Goal: Communication & Community: Answer question/provide support

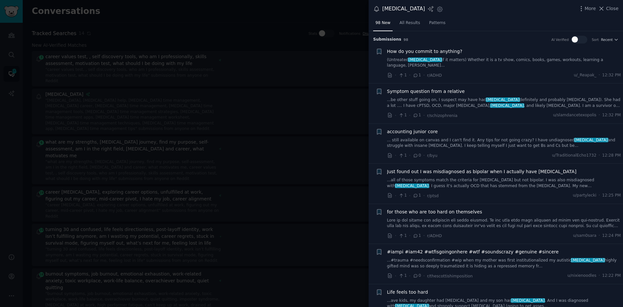
click at [446, 51] on span "How do you commit to anything?" at bounding box center [424, 51] width 75 height 7
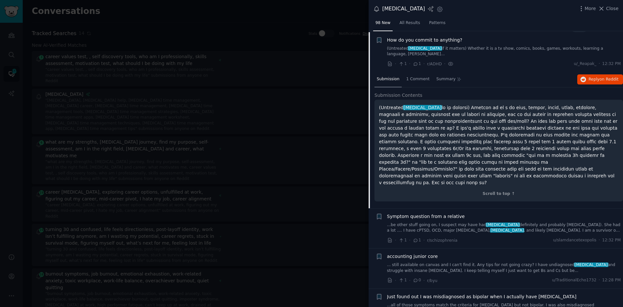
scroll to position [12, 0]
drag, startPoint x: 543, startPoint y: 164, endPoint x: 539, endPoint y: 162, distance: 4.1
click at [539, 162] on p "(Untreated [MEDICAL_DATA]" at bounding box center [498, 144] width 239 height 82
click at [545, 138] on p "(Untreated [MEDICAL_DATA]" at bounding box center [498, 144] width 239 height 82
click at [592, 76] on span "Reply on Reddit" at bounding box center [604, 79] width 30 height 6
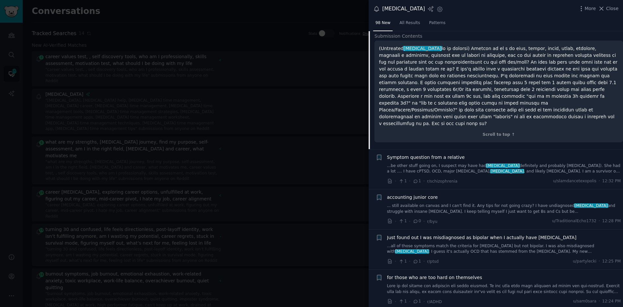
scroll to position [77, 0]
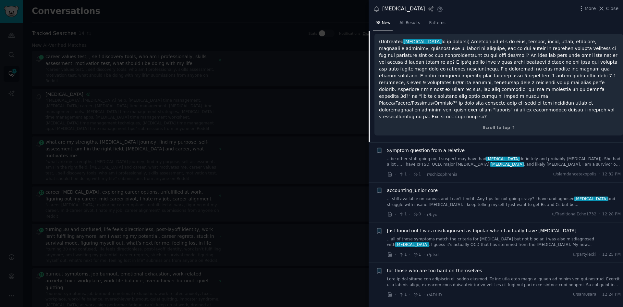
click at [464, 150] on div "Symptom question from a relative ...be other stuff going on, I suspect may have…" at bounding box center [504, 162] width 234 height 31
click at [449, 156] on link "...be other stuff going on, I suspect may have had [MEDICAL_DATA] definitely an…" at bounding box center [504, 161] width 234 height 11
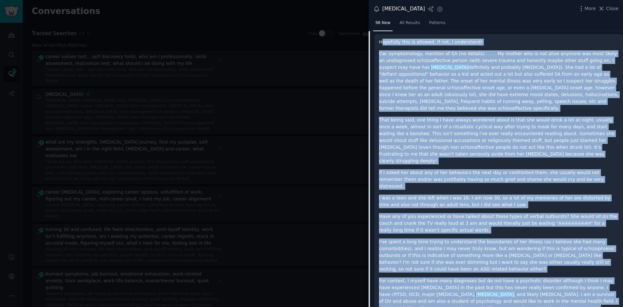
scroll to position [110, 0]
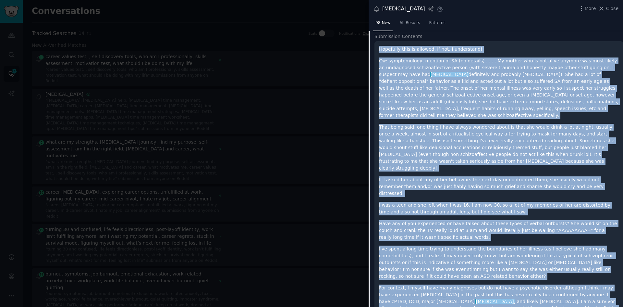
drag, startPoint x: 407, startPoint y: 285, endPoint x: 377, endPoint y: 43, distance: 243.6
click at [377, 43] on div "Hopefully this is allowed, if not, I understand! Cw: symptomology, mention of S…" at bounding box center [498, 209] width 249 height 336
copy div "Hopefully this is allowed, if not, I understand! Cw: symptomology, mention of S…"
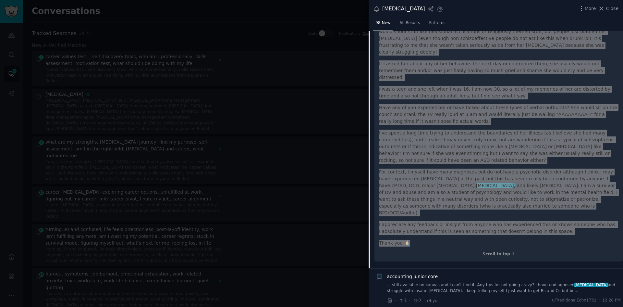
scroll to position [272, 0]
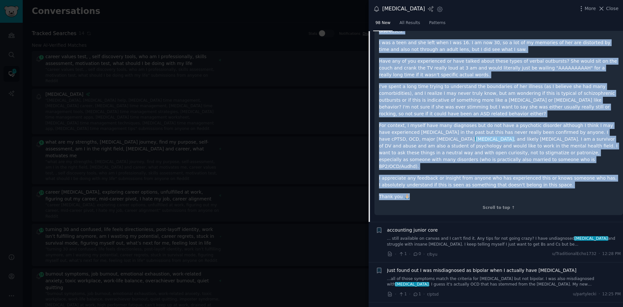
click at [590, 236] on link "... still available on canvas and I can't find it. Any tips for not going crazy…" at bounding box center [504, 241] width 234 height 11
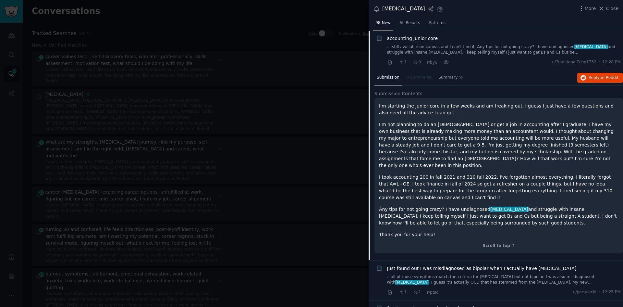
scroll to position [87, 0]
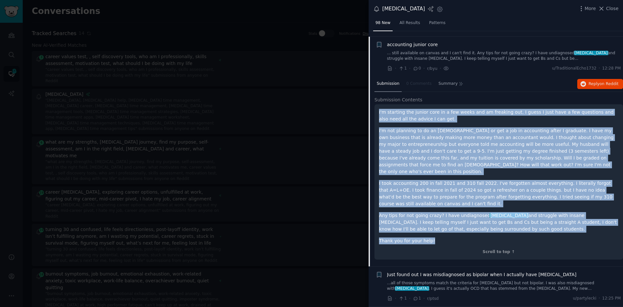
drag, startPoint x: 440, startPoint y: 228, endPoint x: 379, endPoint y: 107, distance: 136.1
click at [379, 109] on div "I'm starting the junior core in a few weeks and am freaking out. I guess I just…" at bounding box center [498, 176] width 239 height 135
copy div "I'm starting the junior core in a few weeks and am freaking out. I guess I just…"
drag, startPoint x: 595, startPoint y: 77, endPoint x: 591, endPoint y: 77, distance: 4.9
click at [596, 81] on span "Reply on Reddit" at bounding box center [604, 84] width 30 height 6
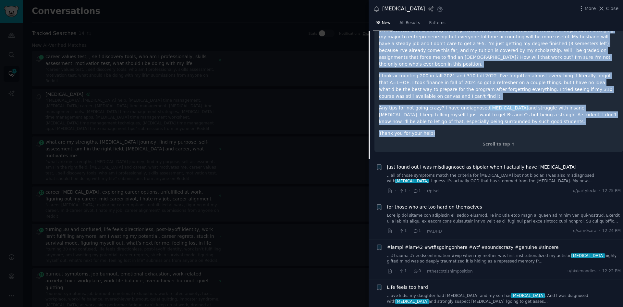
scroll to position [217, 0]
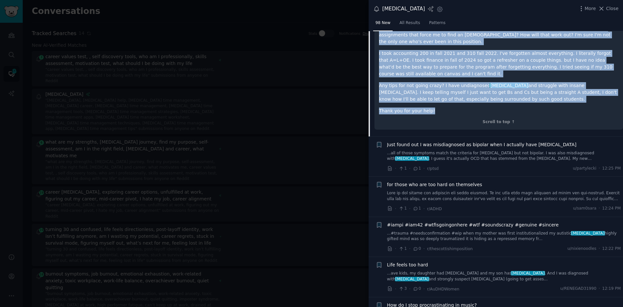
click at [485, 150] on link "...all of those symptoms match the criteria for [MEDICAL_DATA] but not bipolar.…" at bounding box center [504, 155] width 234 height 11
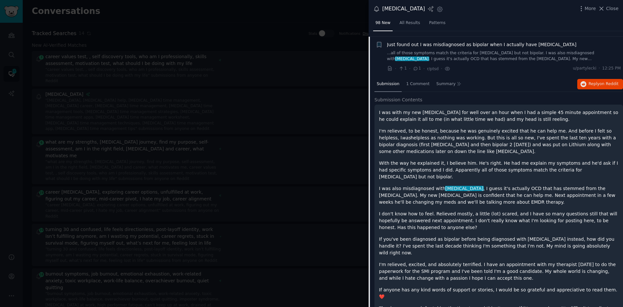
scroll to position [192, 0]
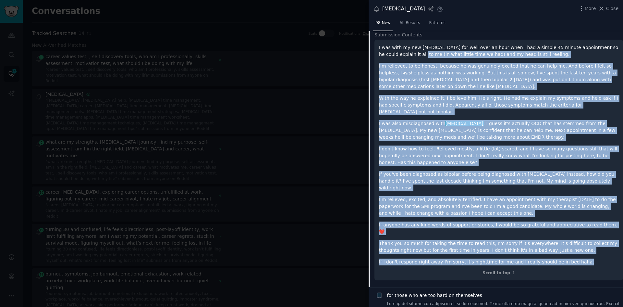
drag, startPoint x: 571, startPoint y: 233, endPoint x: 394, endPoint y: 63, distance: 246.2
click at [386, 48] on div "I was with my new [MEDICAL_DATA] for well over an hour when I had a simple 45 m…" at bounding box center [498, 154] width 239 height 221
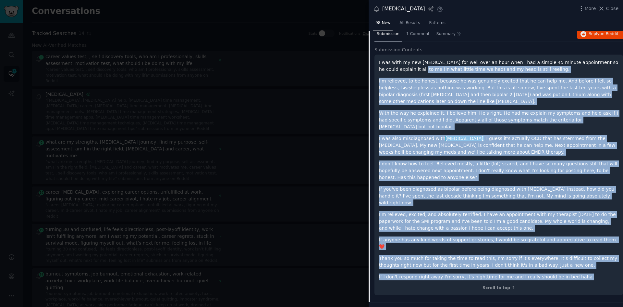
scroll to position [127, 0]
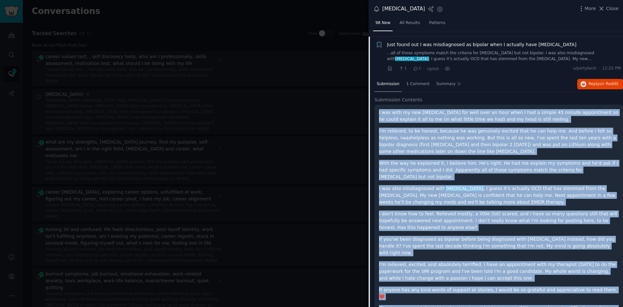
copy div "I was with my new [MEDICAL_DATA] for well over an hour when I had a simple 45 m…"
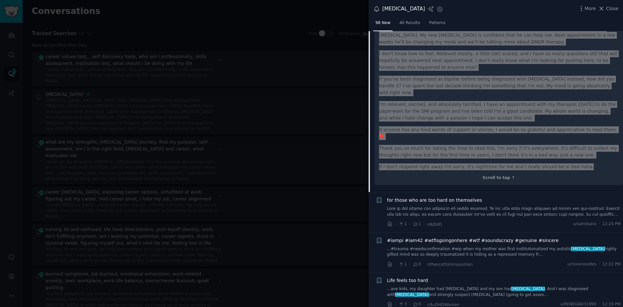
scroll to position [289, 0]
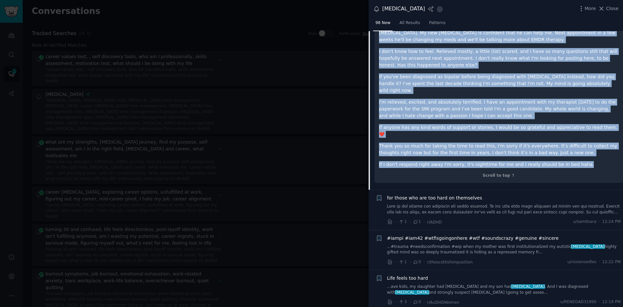
click at [520, 203] on link at bounding box center [504, 208] width 234 height 11
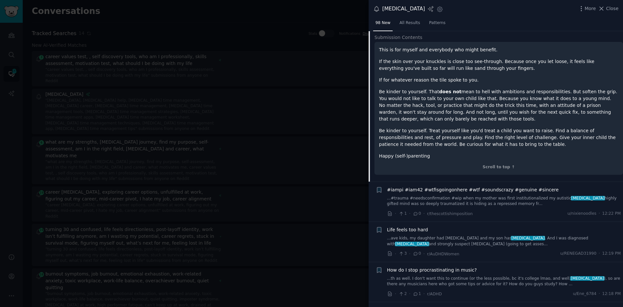
scroll to position [167, 0]
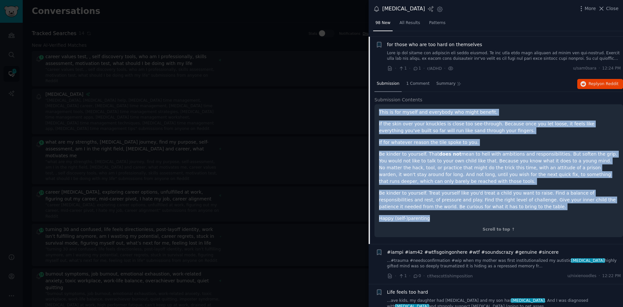
drag, startPoint x: 438, startPoint y: 214, endPoint x: 378, endPoint y: 105, distance: 123.7
click at [378, 105] on div "This is for myself and everybody who might benefit. If the skin over your knuck…" at bounding box center [498, 170] width 249 height 133
copy div "This is for myself and everybody who might benefit. If the skin over your knuck…"
click at [601, 81] on span "on Reddit" at bounding box center [609, 83] width 19 height 5
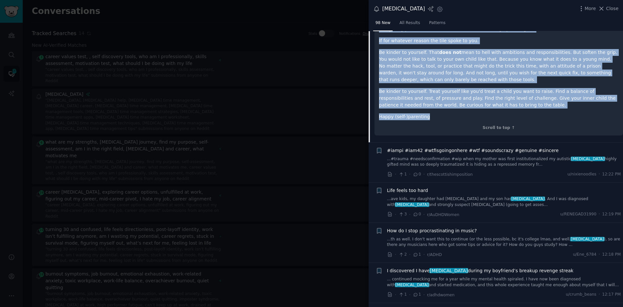
scroll to position [297, 0]
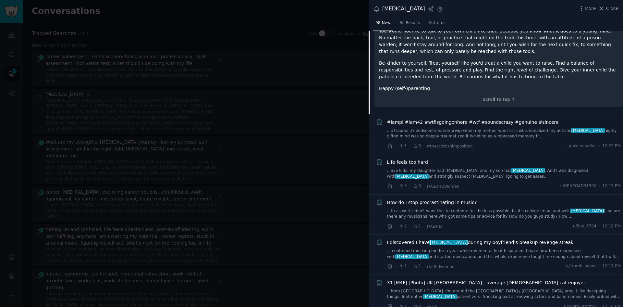
click at [505, 136] on div "#iampi #iam42 #wtfisgoingonhere #wtf #soundscrazy #genuine #sincere ...#trauma …" at bounding box center [504, 134] width 234 height 31
click at [497, 128] on link "...#trauma #needsconfirmation #wip when my mother was first institutionalized m…" at bounding box center [504, 133] width 234 height 11
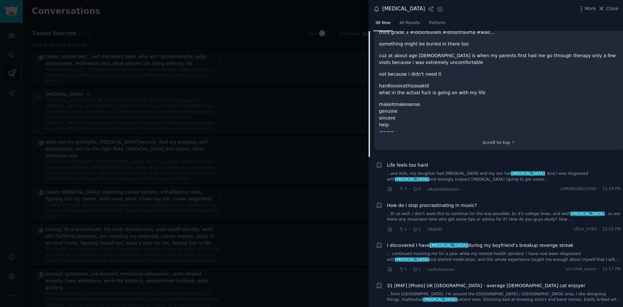
scroll to position [856, 0]
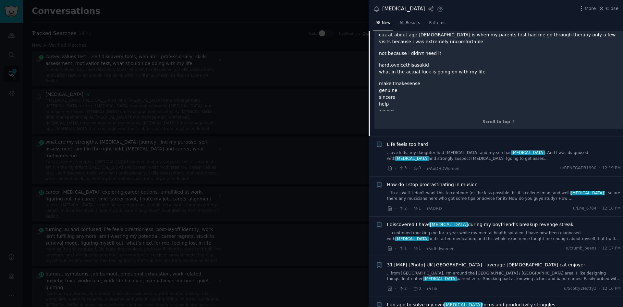
click at [441, 150] on link "...ave kids, my daughter had [MEDICAL_DATA] and my son has [MEDICAL_DATA] . And…" at bounding box center [504, 155] width 234 height 11
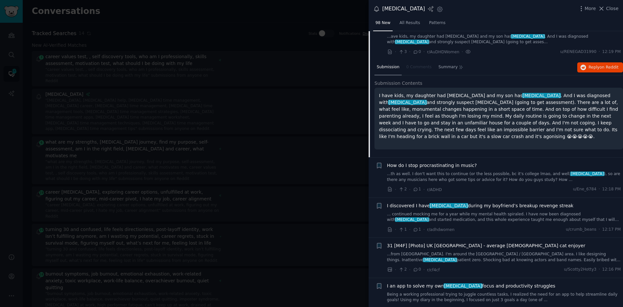
scroll to position [247, 0]
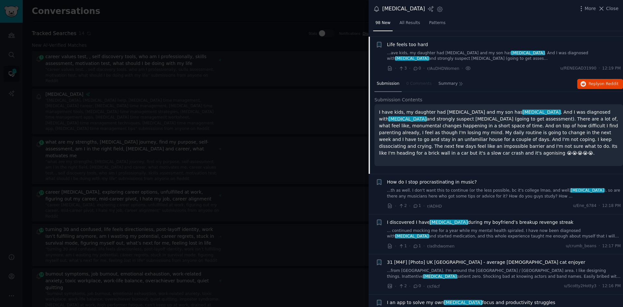
click at [580, 139] on p "I have kids, my daughter had [MEDICAL_DATA] and my son has [MEDICAL_DATA] . And…" at bounding box center [498, 133] width 239 height 48
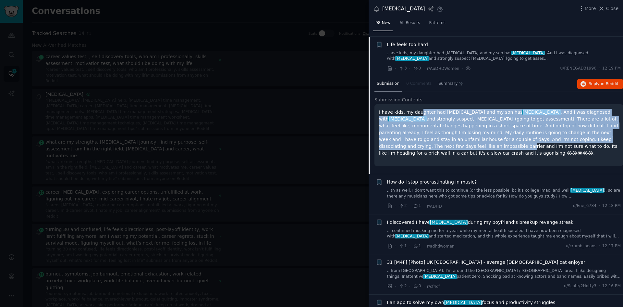
drag, startPoint x: 552, startPoint y: 133, endPoint x: 416, endPoint y: 111, distance: 137.1
click at [417, 109] on p "I have kids, my daughter had [MEDICAL_DATA] and my son has [MEDICAL_DATA] . And…" at bounding box center [498, 133] width 239 height 48
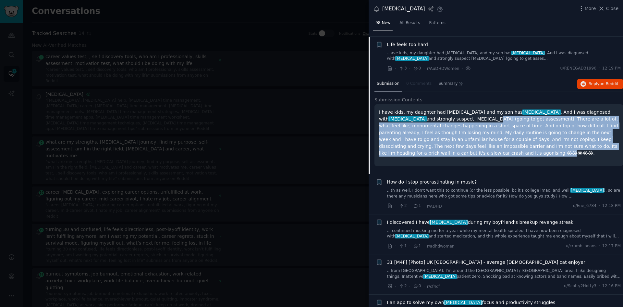
drag, startPoint x: 578, startPoint y: 143, endPoint x: 399, endPoint y: 111, distance: 181.8
click at [399, 111] on p "I have kids, my daughter had [MEDICAL_DATA] and my son has [MEDICAL_DATA] . And…" at bounding box center [498, 133] width 239 height 48
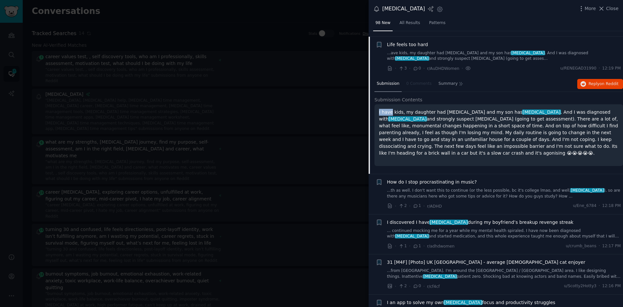
drag, startPoint x: 386, startPoint y: 108, endPoint x: 375, endPoint y: 105, distance: 11.4
click at [375, 105] on div "I have kids, my daughter had [MEDICAL_DATA] and my son has [MEDICAL_DATA] . And…" at bounding box center [498, 135] width 249 height 62
click at [380, 109] on p "I have kids, my daughter had [MEDICAL_DATA] and my son has [MEDICAL_DATA] . And…" at bounding box center [498, 133] width 239 height 48
click at [598, 81] on span "Reply on Reddit" at bounding box center [604, 84] width 30 height 6
click at [475, 188] on link "...th as well. I don't want this to continue (or the less possible, bc it's col…" at bounding box center [504, 193] width 234 height 11
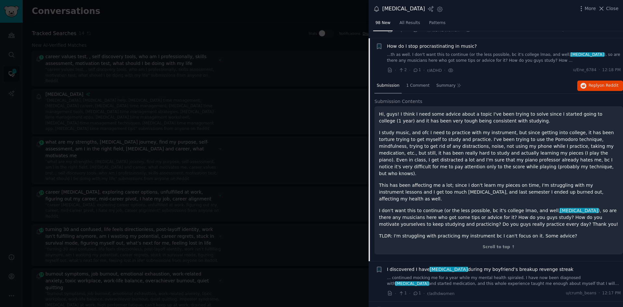
scroll to position [287, 0]
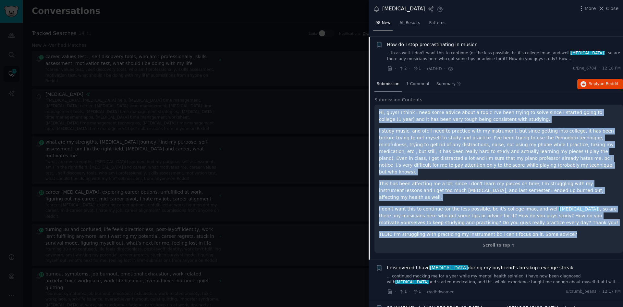
drag, startPoint x: 557, startPoint y: 215, endPoint x: 379, endPoint y: 105, distance: 209.0
click at [379, 109] on div "Hi, guys! I think I need some advice about a topic I've been trying to solve si…" at bounding box center [498, 173] width 239 height 128
copy div "Hi, guys! I think I need some advice about a topic I've been trying to solve si…"
drag, startPoint x: 602, startPoint y: 79, endPoint x: 595, endPoint y: 77, distance: 6.7
click at [602, 81] on span "on Reddit" at bounding box center [609, 83] width 19 height 5
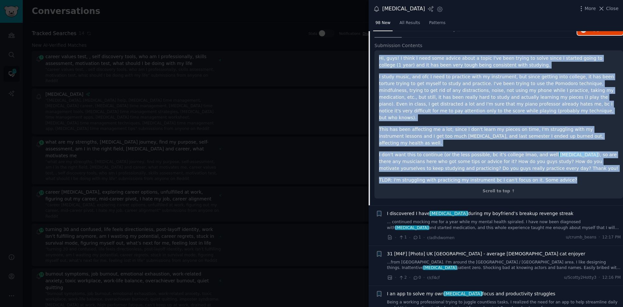
scroll to position [384, 0]
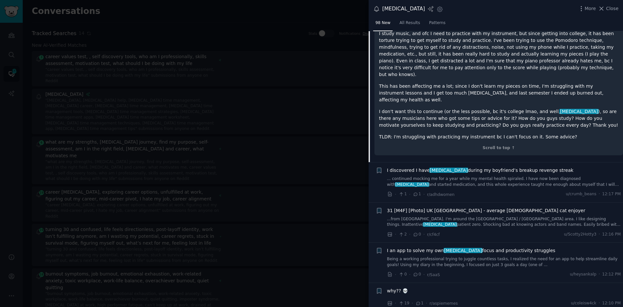
click at [463, 191] on div "· 1 · 1 · r/adhdwomen u/crumb_beans · 12:17 PM" at bounding box center [504, 194] width 234 height 7
click at [462, 176] on link "... continued mocking me for a year while my mental health spiraled. I have now…" at bounding box center [504, 181] width 234 height 11
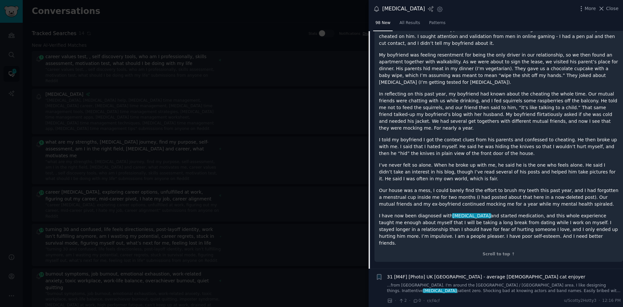
scroll to position [457, 0]
drag, startPoint x: 499, startPoint y: 214, endPoint x: 440, endPoint y: 55, distance: 169.6
click at [440, 51] on div "In the early years of our relationship, I had felt like I put more effort into …" at bounding box center [498, 112] width 239 height 266
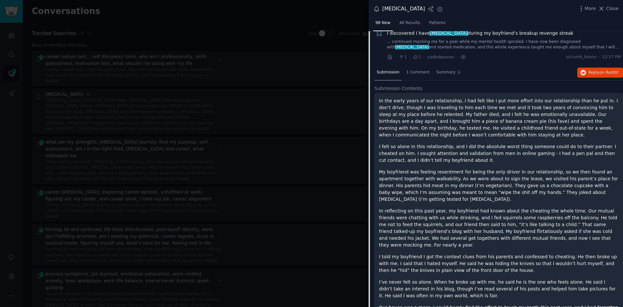
scroll to position [327, 0]
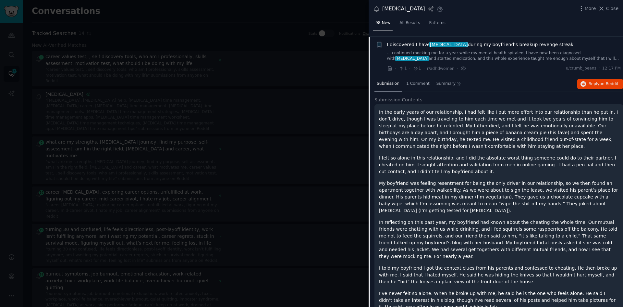
copy div "Lo ips dolor sitam co adi elitseddoeiu, T inc utla etdo M ali enim admini veni …"
click at [603, 81] on span "on Reddit" at bounding box center [609, 83] width 19 height 5
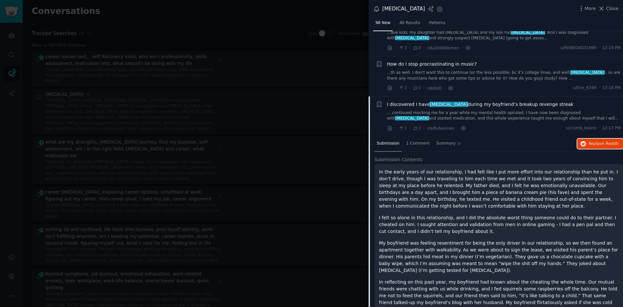
scroll to position [262, 0]
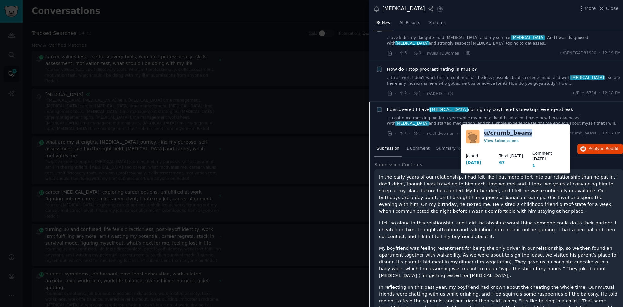
drag, startPoint x: 526, startPoint y: 131, endPoint x: 485, endPoint y: 132, distance: 40.6
click at [485, 132] on div "u/ crumb_beans View Submissions" at bounding box center [516, 136] width 100 height 15
copy link "u/ crumb_beans"
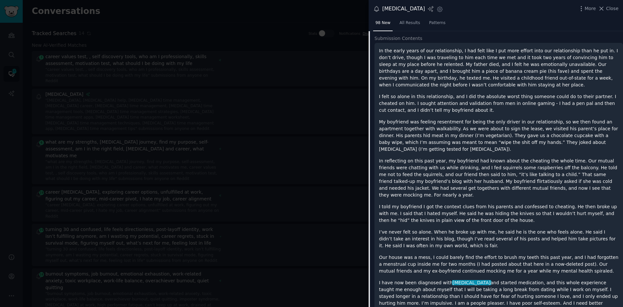
scroll to position [392, 0]
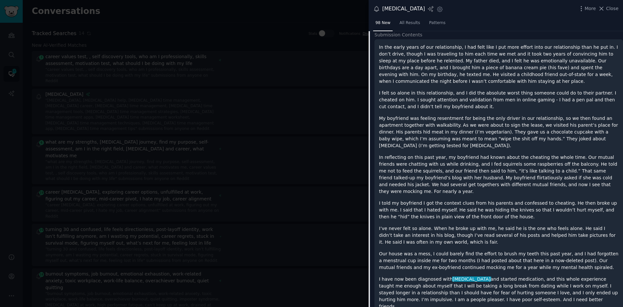
click at [547, 200] on p "I told my boyfriend I got the context clues from his parents and confessed to c…" at bounding box center [498, 210] width 239 height 20
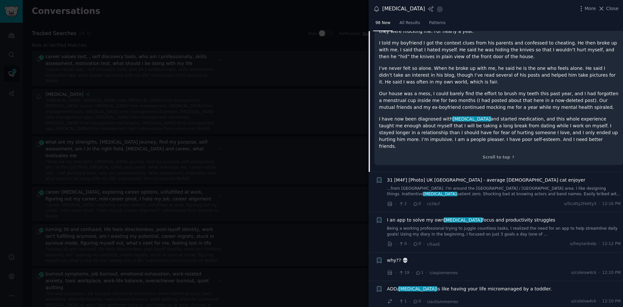
scroll to position [554, 0]
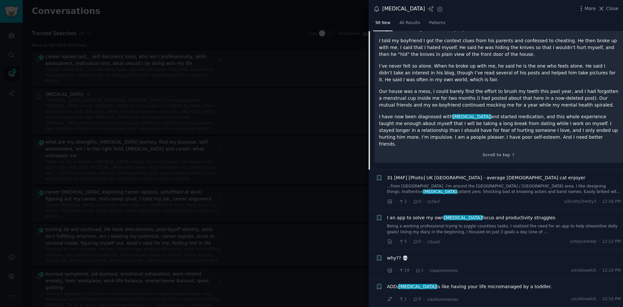
click at [482, 183] on link "...from [GEOGRAPHIC_DATA]. I'm around the [GEOGRAPHIC_DATA] / [GEOGRAPHIC_DATA]…" at bounding box center [504, 188] width 234 height 11
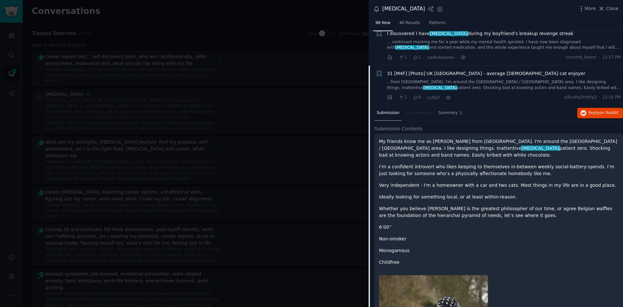
scroll to position [335, 0]
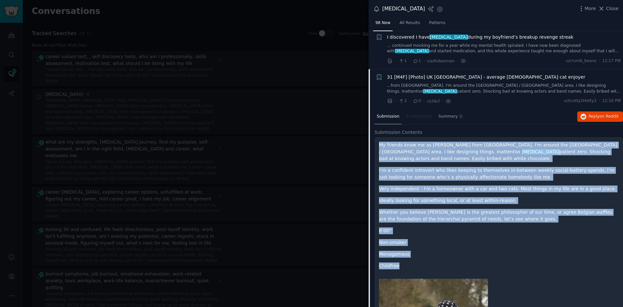
drag, startPoint x: 382, startPoint y: 139, endPoint x: 421, endPoint y: 251, distance: 118.7
click at [420, 252] on div "My friends know me as [PERSON_NAME] from [GEOGRAPHIC_DATA]. I'm around the [GEO…" at bounding box center [498, 205] width 239 height 128
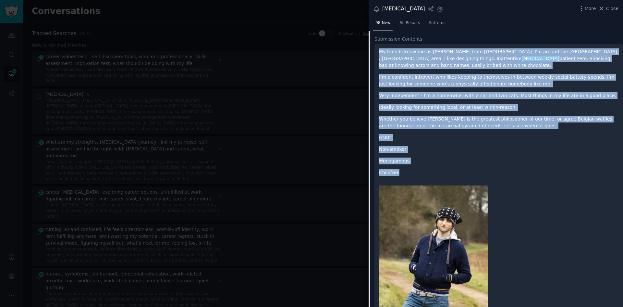
scroll to position [497, 0]
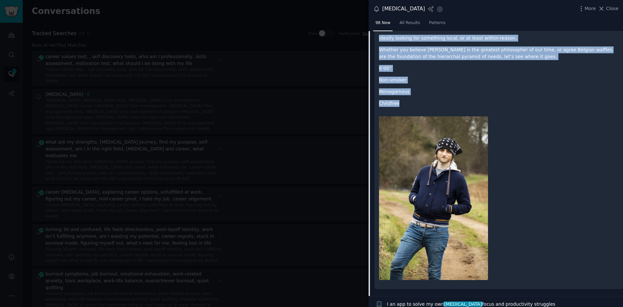
copy div "My friends know me as [PERSON_NAME] from [GEOGRAPHIC_DATA]. I'm around the [GEO…"
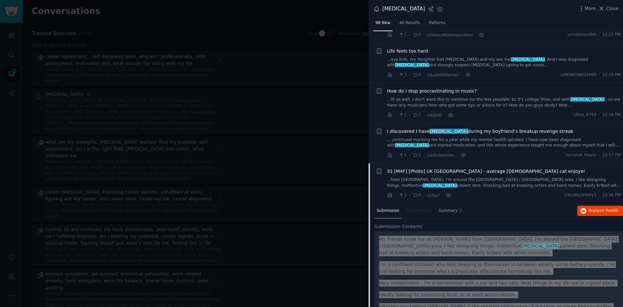
scroll to position [205, 0]
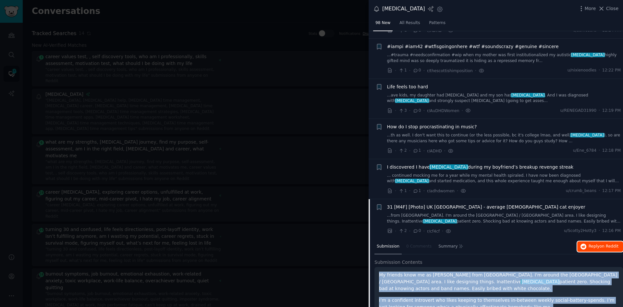
click at [593, 243] on span "Reply on Reddit" at bounding box center [604, 246] width 30 height 6
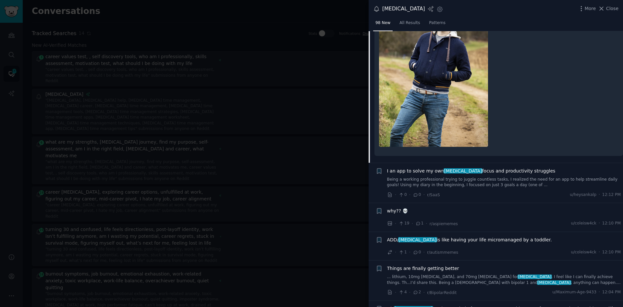
scroll to position [659, 0]
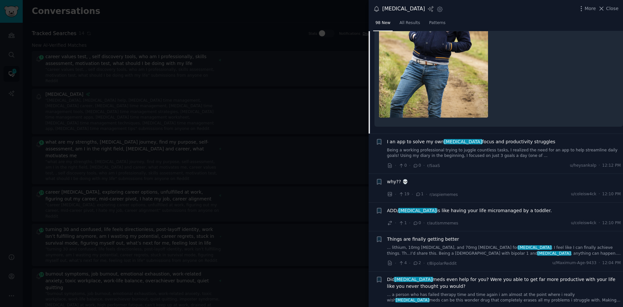
click at [467, 147] on link "Being a working professional trying to juggle countless tasks, I realized the n…" at bounding box center [504, 152] width 234 height 11
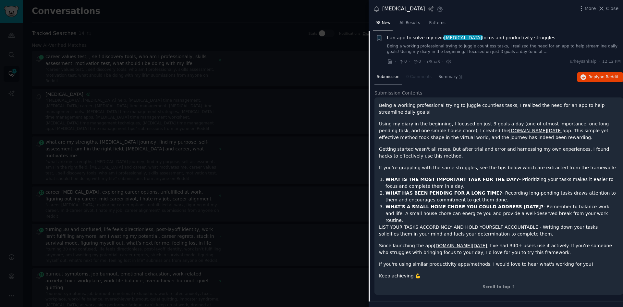
scroll to position [408, 0]
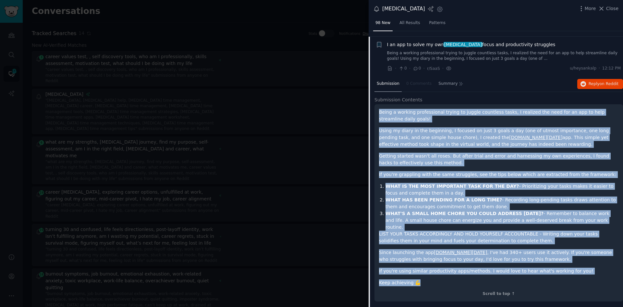
drag, startPoint x: 417, startPoint y: 270, endPoint x: 377, endPoint y: 109, distance: 166.1
click at [377, 108] on div "Being a working professional trying to juggle countless tasks, I realized the n…" at bounding box center [498, 202] width 249 height 197
copy div "Being a working professional trying to juggle countless tasks, I realized the n…"
click at [598, 81] on span "Reply on Reddit" at bounding box center [604, 84] width 30 height 6
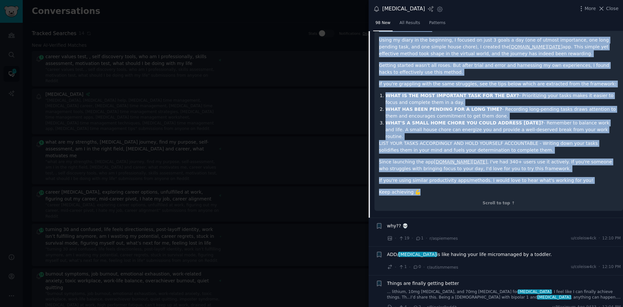
scroll to position [505, 0]
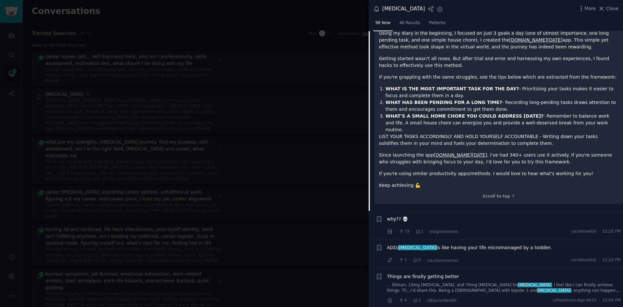
click at [480, 257] on div "· 1 · 0 · r/autismmemes u/coleisw4ck · 12:10 PM" at bounding box center [504, 260] width 234 height 7
click at [467, 244] on div "ADD/ [MEDICAL_DATA] is like having your life micromanaged by a toddler." at bounding box center [504, 248] width 234 height 9
click at [518, 257] on div "· 1 · 0 · r/autismmemes u/coleisw4ck · 12:10 PM" at bounding box center [504, 260] width 234 height 7
click at [460, 244] on span "ADD/ [MEDICAL_DATA] is like having your life micromanaged by a toddler." at bounding box center [469, 247] width 165 height 7
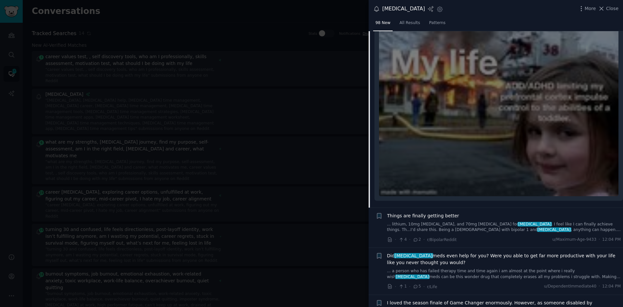
scroll to position [606, 0]
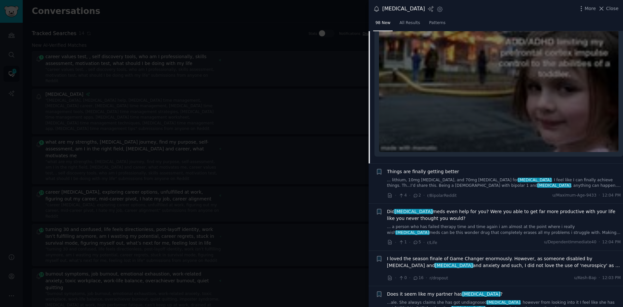
click at [462, 177] on link "... lithium, 10mg [MEDICAL_DATA], and 70mg [MEDICAL_DATA] for [MEDICAL_DATA] fe…" at bounding box center [504, 182] width 234 height 11
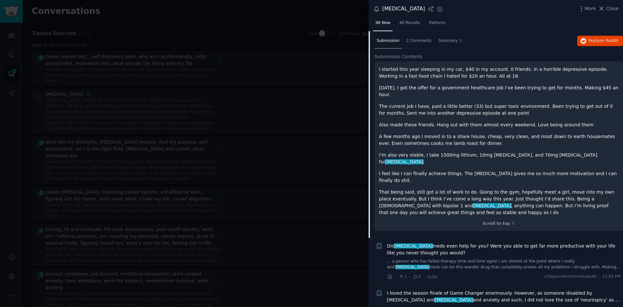
scroll to position [505, 0]
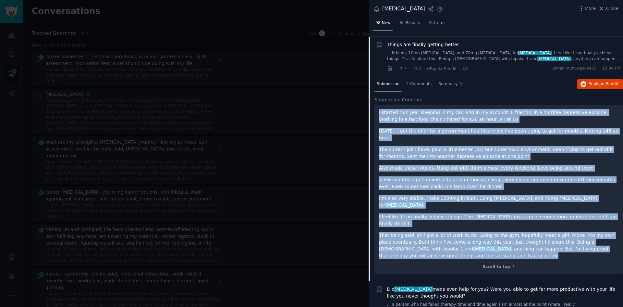
drag, startPoint x: 390, startPoint y: 228, endPoint x: 376, endPoint y: 107, distance: 121.4
click at [377, 105] on div "I started this year sleeping in my car, $40 in my account. 0 friends. In a horr…" at bounding box center [498, 189] width 249 height 170
copy div "L ipsumdo sita cons adipisci el se doe, $40 te in utlabor. 9 etdolor. Ma a enim…"
click at [596, 81] on span "Reply on Reddit" at bounding box center [604, 84] width 30 height 6
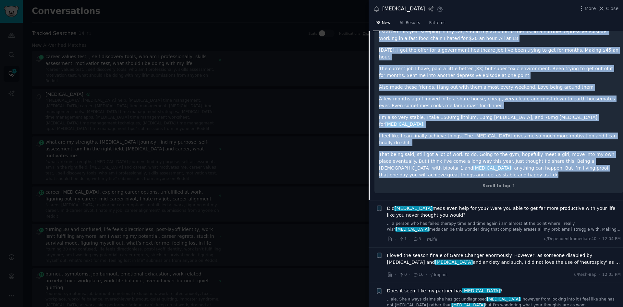
scroll to position [602, 0]
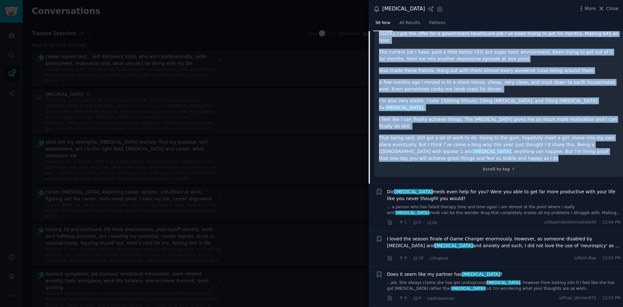
click at [446, 204] on link "... a person who has failed therapy time and time again i am almost at the poin…" at bounding box center [504, 209] width 234 height 11
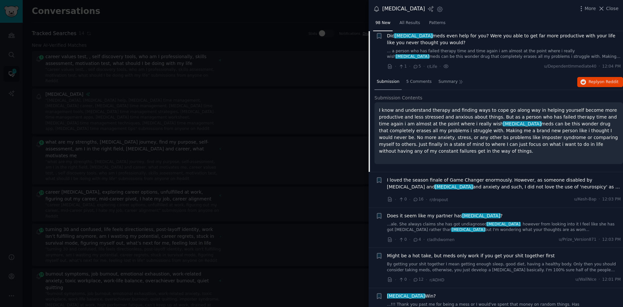
scroll to position [545, 0]
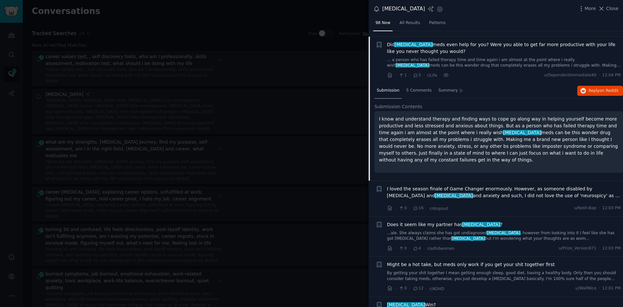
drag, startPoint x: 576, startPoint y: 144, endPoint x: 376, endPoint y: 109, distance: 203.0
click at [376, 111] on div "I know and understand therapy and finding ways to cope go along way in helping …" at bounding box center [498, 142] width 249 height 62
click at [375, 111] on div "I know and understand therapy and finding ways to cope go along way in helping …" at bounding box center [498, 142] width 249 height 62
drag, startPoint x: 379, startPoint y: 112, endPoint x: 581, endPoint y: 148, distance: 205.3
click at [581, 148] on div "I know and understand therapy and finding ways to cope go along way in helping …" at bounding box center [498, 142] width 249 height 62
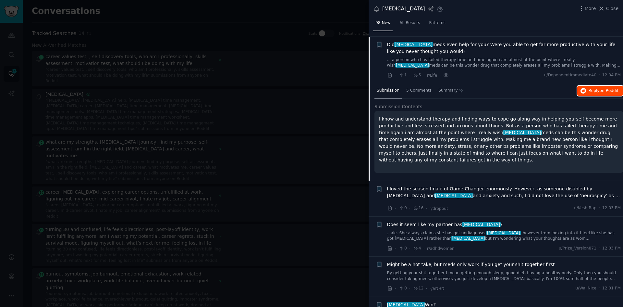
click at [595, 88] on span "Reply on Reddit" at bounding box center [604, 91] width 30 height 6
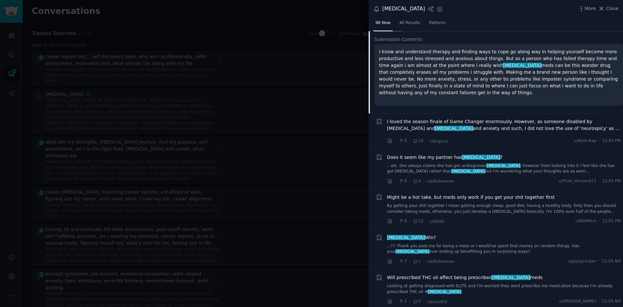
scroll to position [610, 0]
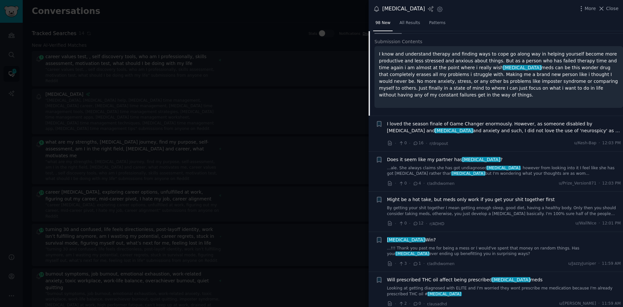
click at [490, 124] on span "I loved the season finale of Game Changer enormously. However, as someone disab…" at bounding box center [504, 127] width 234 height 14
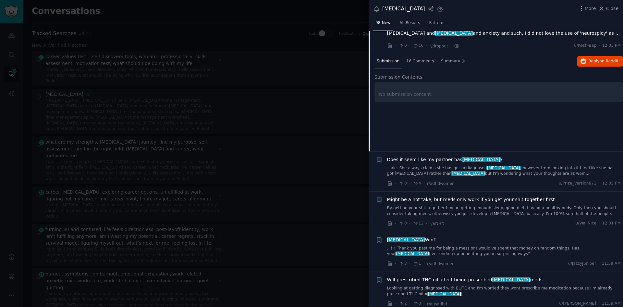
scroll to position [592, 0]
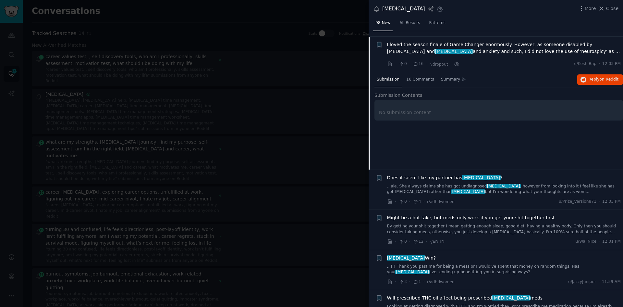
click at [455, 183] on link "...ale. She always claims she has got undiagnosed [MEDICAL_DATA] , however from…" at bounding box center [504, 188] width 234 height 11
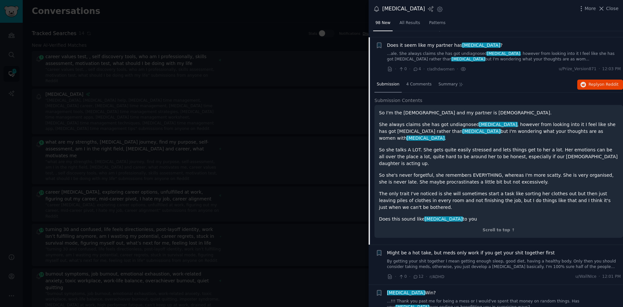
scroll to position [627, 0]
drag, startPoint x: 449, startPoint y: 193, endPoint x: 378, endPoint y: 107, distance: 111.5
click at [378, 105] on div "So I'm the [DEMOGRAPHIC_DATA] and my partner is [DEMOGRAPHIC_DATA]. She always …" at bounding box center [498, 170] width 249 height 133
click at [613, 81] on span "on Reddit" at bounding box center [609, 83] width 19 height 5
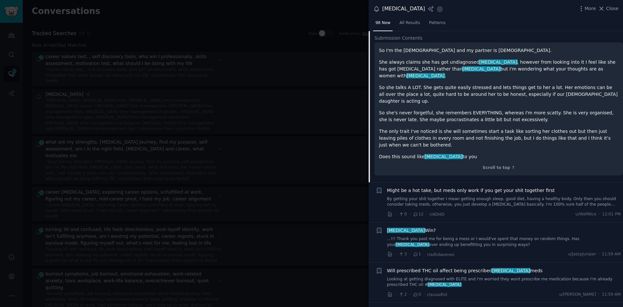
scroll to position [692, 0]
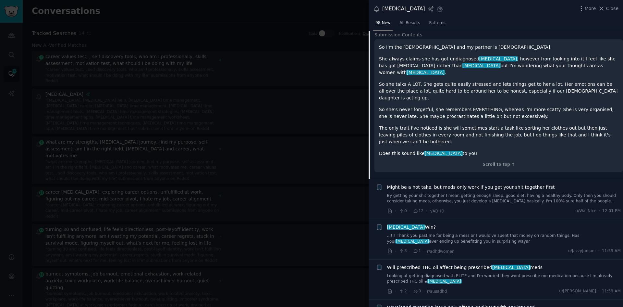
click at [458, 184] on span "Might be a hot take, but meds only work if you get your shit together first" at bounding box center [471, 187] width 168 height 7
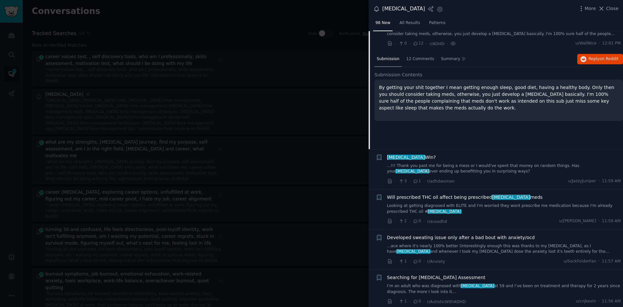
scroll to position [667, 0]
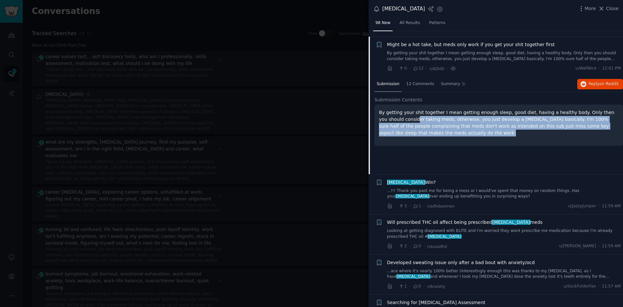
drag, startPoint x: 427, startPoint y: 129, endPoint x: 391, endPoint y: 113, distance: 38.9
click at [391, 113] on p "By getting your shit together I mean getting enough sleep, good diet, having a …" at bounding box center [498, 122] width 239 height 27
click at [422, 126] on p "By getting your shit together I mean getting enough sleep, good diet, having a …" at bounding box center [498, 122] width 239 height 27
click at [422, 128] on p "By getting your shit together I mean getting enough sleep, good diet, having a …" at bounding box center [498, 122] width 239 height 27
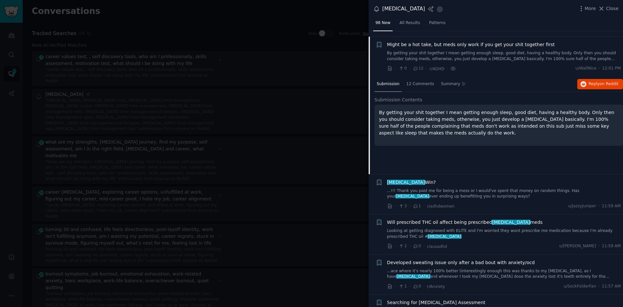
click at [422, 128] on p "By getting your shit together I mean getting enough sleep, good diet, having a …" at bounding box center [498, 122] width 239 height 27
click at [432, 130] on div "By getting your shit together I mean getting enough sleep, good diet, having a …" at bounding box center [498, 124] width 249 height 41
click at [409, 125] on p "By getting your shit together I mean getting enough sleep, good diet, having a …" at bounding box center [498, 122] width 239 height 27
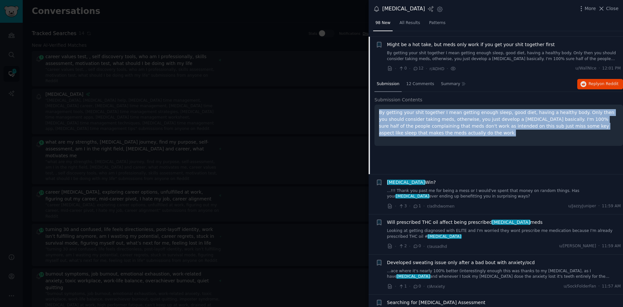
drag, startPoint x: 422, startPoint y: 128, endPoint x: 377, endPoint y: 108, distance: 49.0
click at [377, 108] on div "By getting your shit together I mean getting enough sleep, good diet, having a …" at bounding box center [498, 124] width 249 height 41
drag, startPoint x: 606, startPoint y: 77, endPoint x: 623, endPoint y: 83, distance: 17.8
click at [606, 81] on span "on Reddit" at bounding box center [609, 83] width 19 height 5
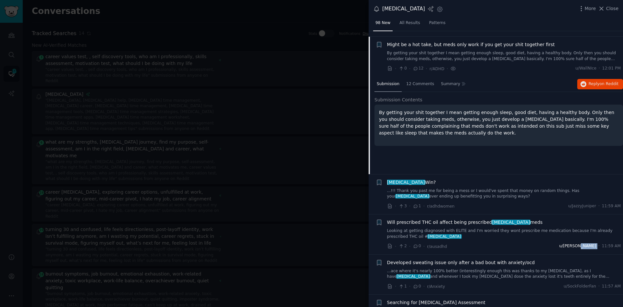
drag, startPoint x: 599, startPoint y: 240, endPoint x: 588, endPoint y: 239, distance: 10.4
click at [588, 243] on div "u/[PERSON_NAME] · 11:59 AM" at bounding box center [590, 246] width 62 height 6
click at [572, 243] on li "+ Will prescribed THC oil affect being prescribed [MEDICAL_DATA] meds Looking a…" at bounding box center [496, 234] width 254 height 40
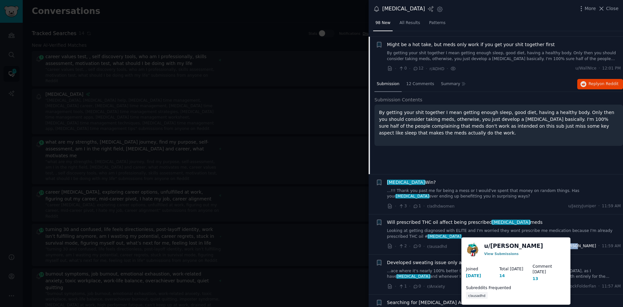
drag, startPoint x: 569, startPoint y: 241, endPoint x: 586, endPoint y: 240, distance: 16.6
click at [586, 243] on div "· 2 · 0 · r/[PERSON_NAME] u/[PERSON_NAME] · 11:59 AM" at bounding box center [504, 246] width 234 height 7
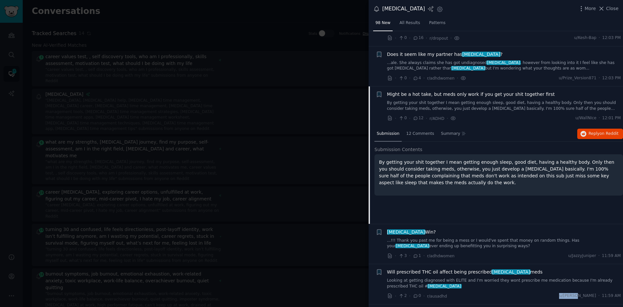
scroll to position [603, 0]
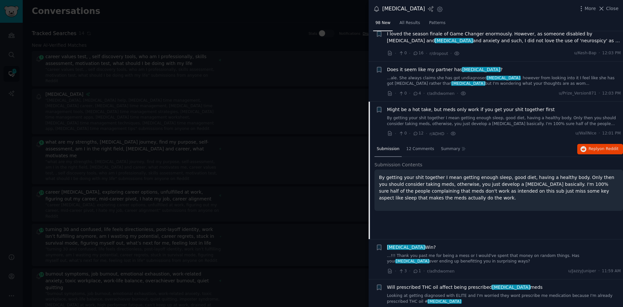
click at [481, 206] on div "Submission Contents By getting your shit together I mean getting enough sleep, …" at bounding box center [498, 189] width 249 height 56
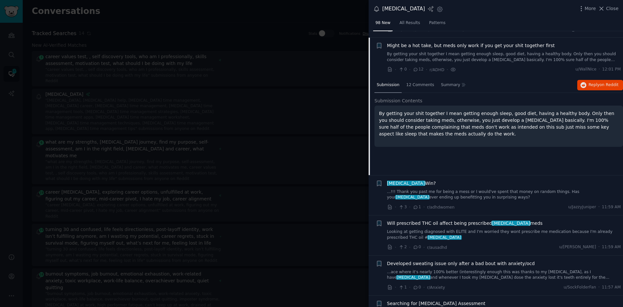
scroll to position [667, 0]
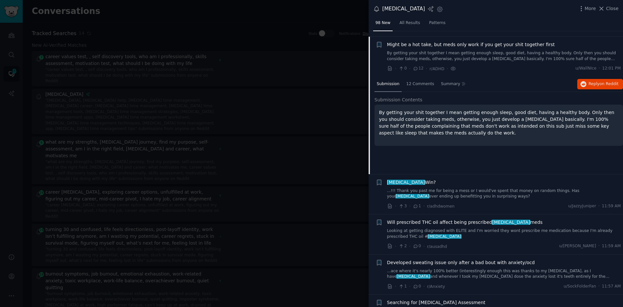
click at [405, 188] on link "...!!! Thank you past me for being a mess or I would've spent that money on ran…" at bounding box center [504, 193] width 234 height 11
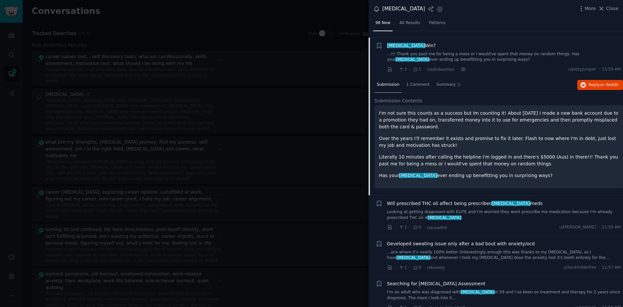
scroll to position [708, 0]
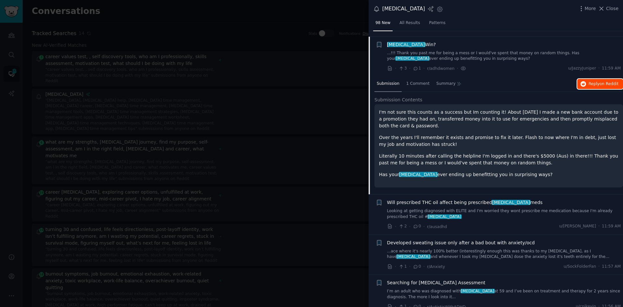
click at [610, 81] on span "on Reddit" at bounding box center [609, 83] width 19 height 5
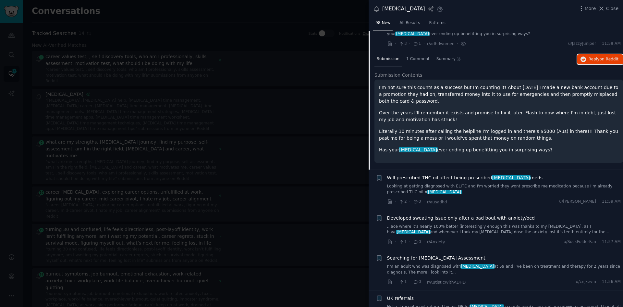
scroll to position [773, 0]
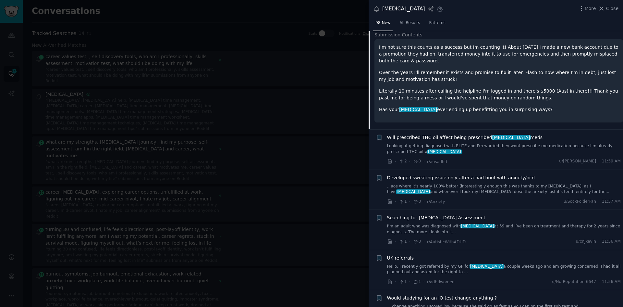
click at [476, 143] on link "Looking at getting diagnosed with ELITE and I'm worried they wont prescribe me …" at bounding box center [504, 148] width 234 height 11
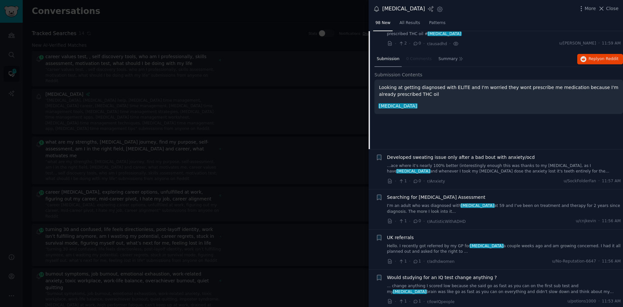
scroll to position [748, 0]
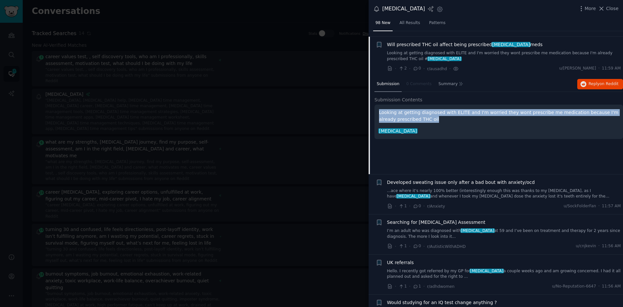
drag, startPoint x: 421, startPoint y: 113, endPoint x: 379, endPoint y: 107, distance: 42.6
click at [379, 107] on div "Looking at getting diagnosed with ELITE and I'm worried they wont prescribe me …" at bounding box center [498, 121] width 249 height 34
click at [610, 81] on span "on Reddit" at bounding box center [609, 83] width 19 height 5
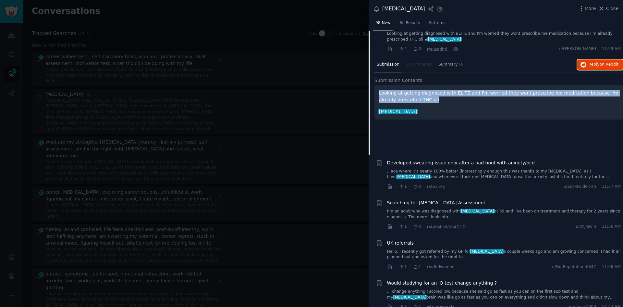
scroll to position [784, 0]
